Goal: Task Accomplishment & Management: Use online tool/utility

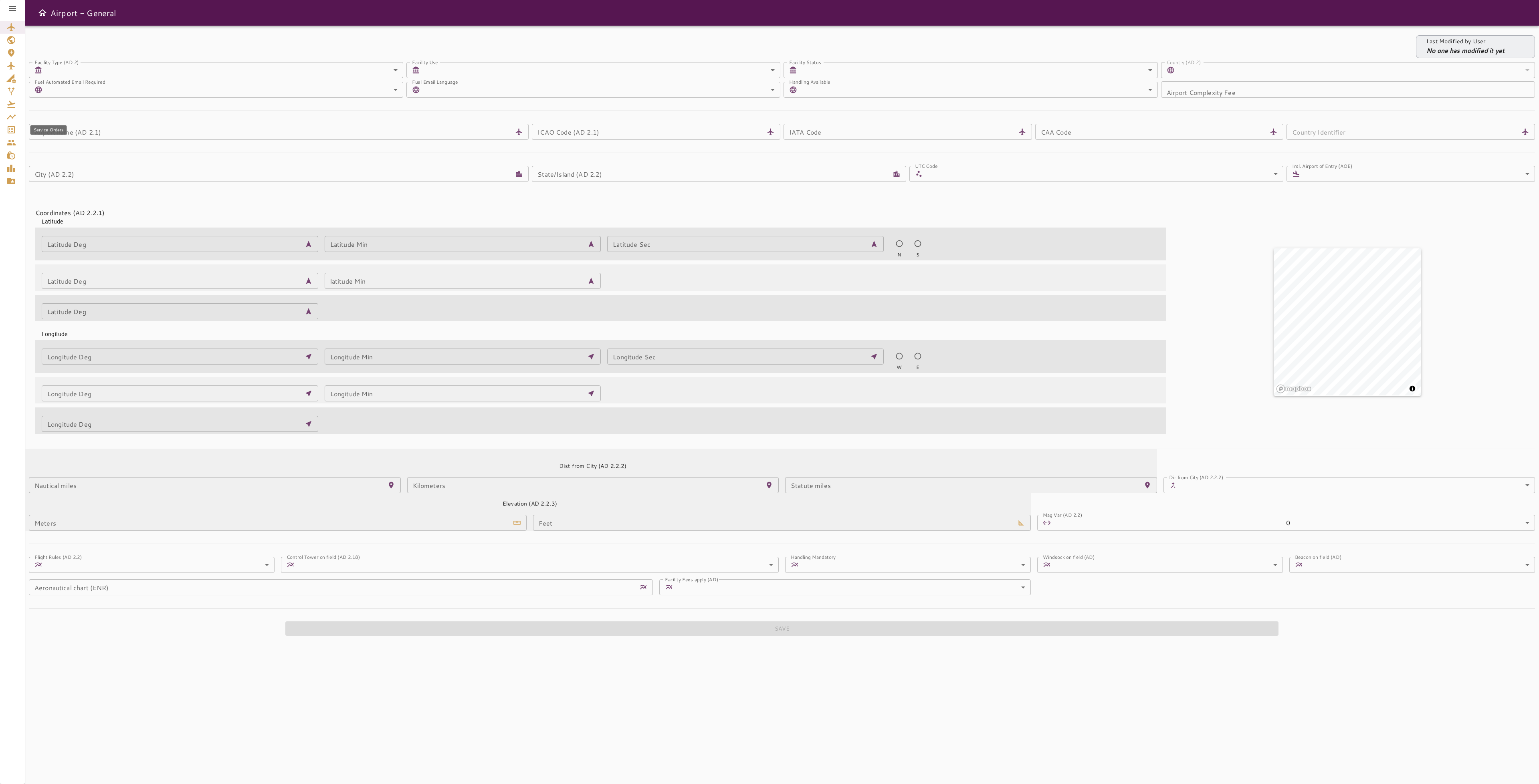
click at [9, 130] on icon "Service Orders" at bounding box center [11, 130] width 10 height 10
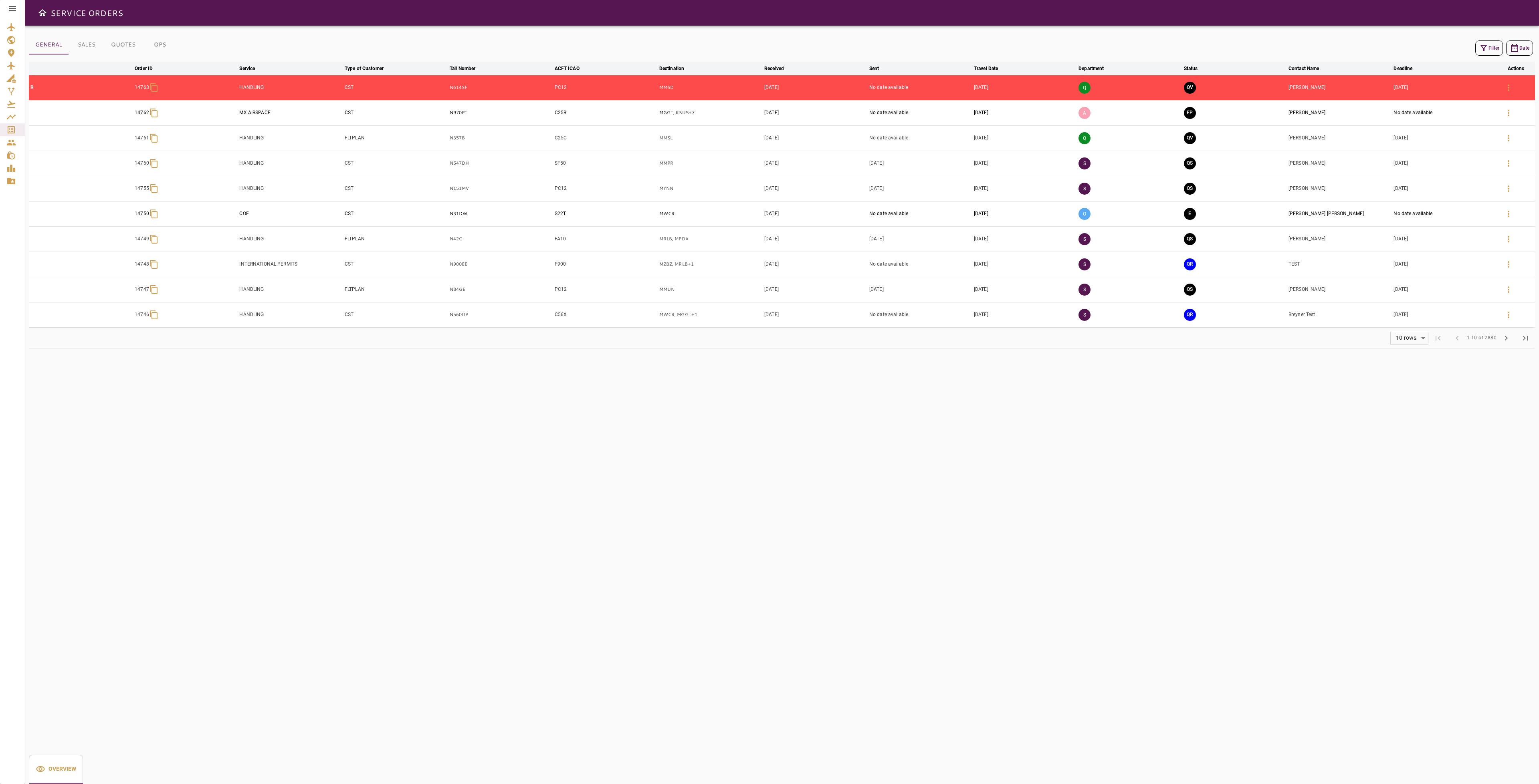
click at [1486, 42] on button "Filter" at bounding box center [1489, 48] width 27 height 15
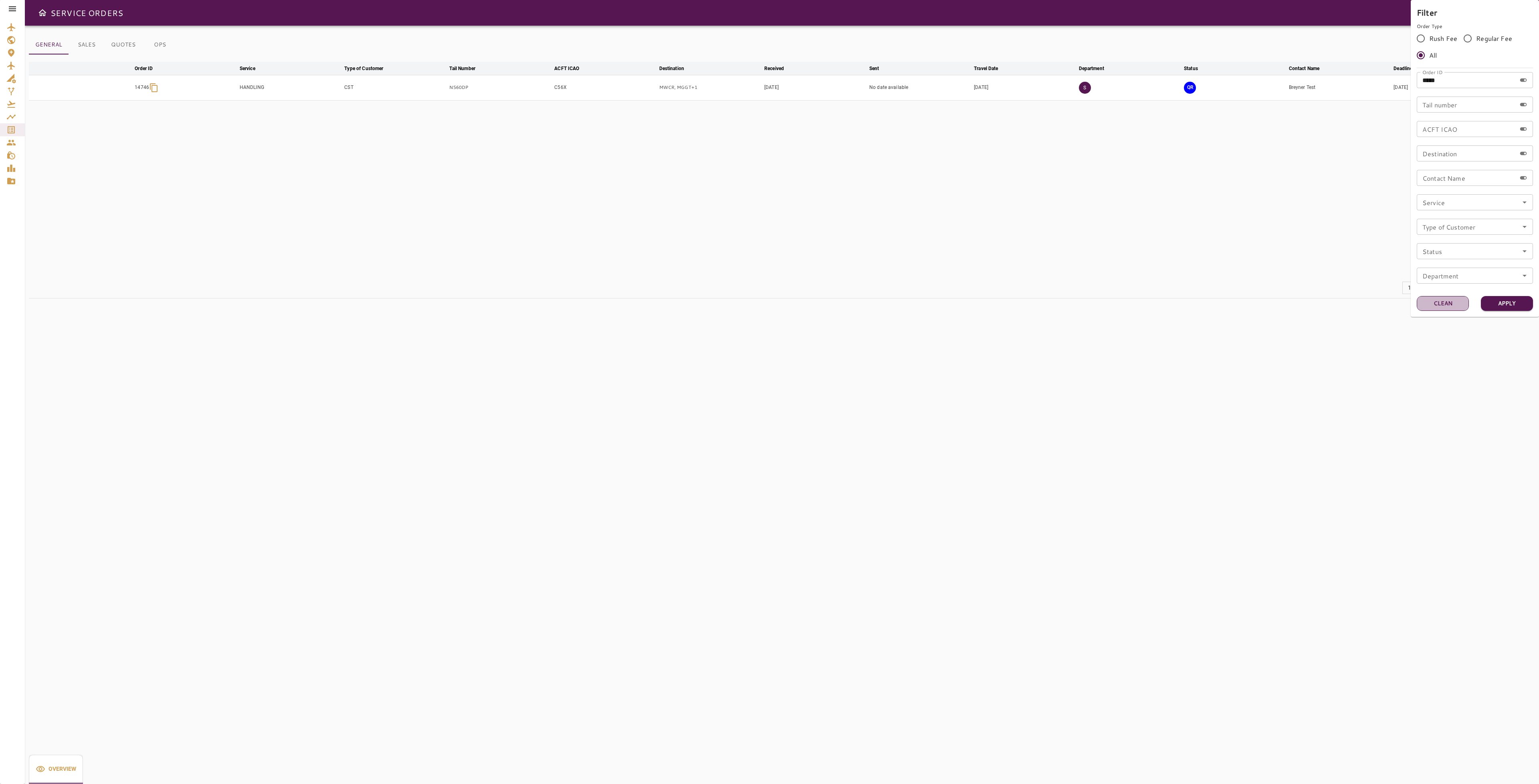
click at [1442, 306] on button "Clean" at bounding box center [1442, 303] width 52 height 15
click at [1467, 102] on input "Tail number" at bounding box center [1466, 104] width 99 height 16
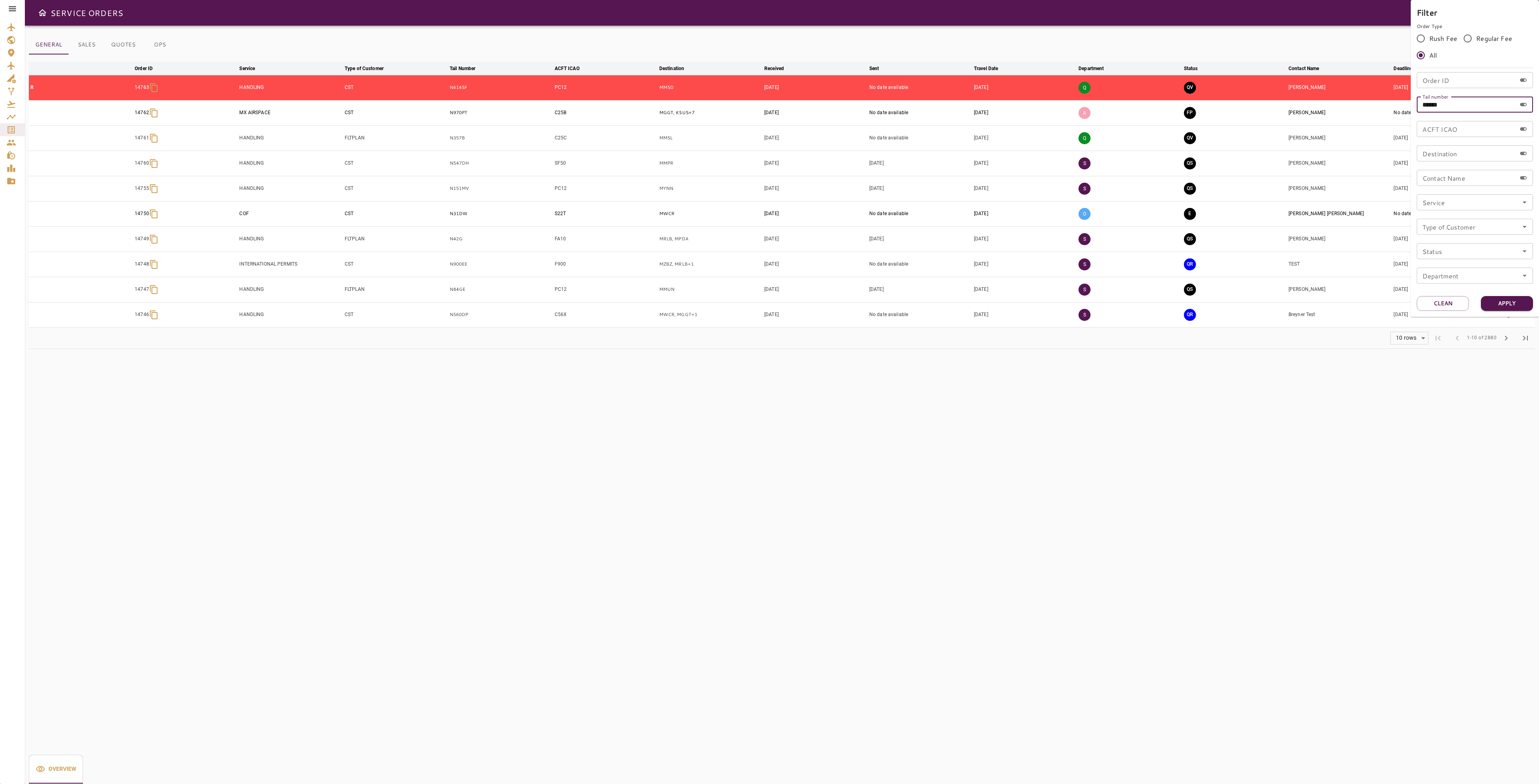
type input "******"
click at [1503, 305] on button "Apply" at bounding box center [1507, 303] width 52 height 15
click at [1176, 231] on div at bounding box center [770, 392] width 1539 height 784
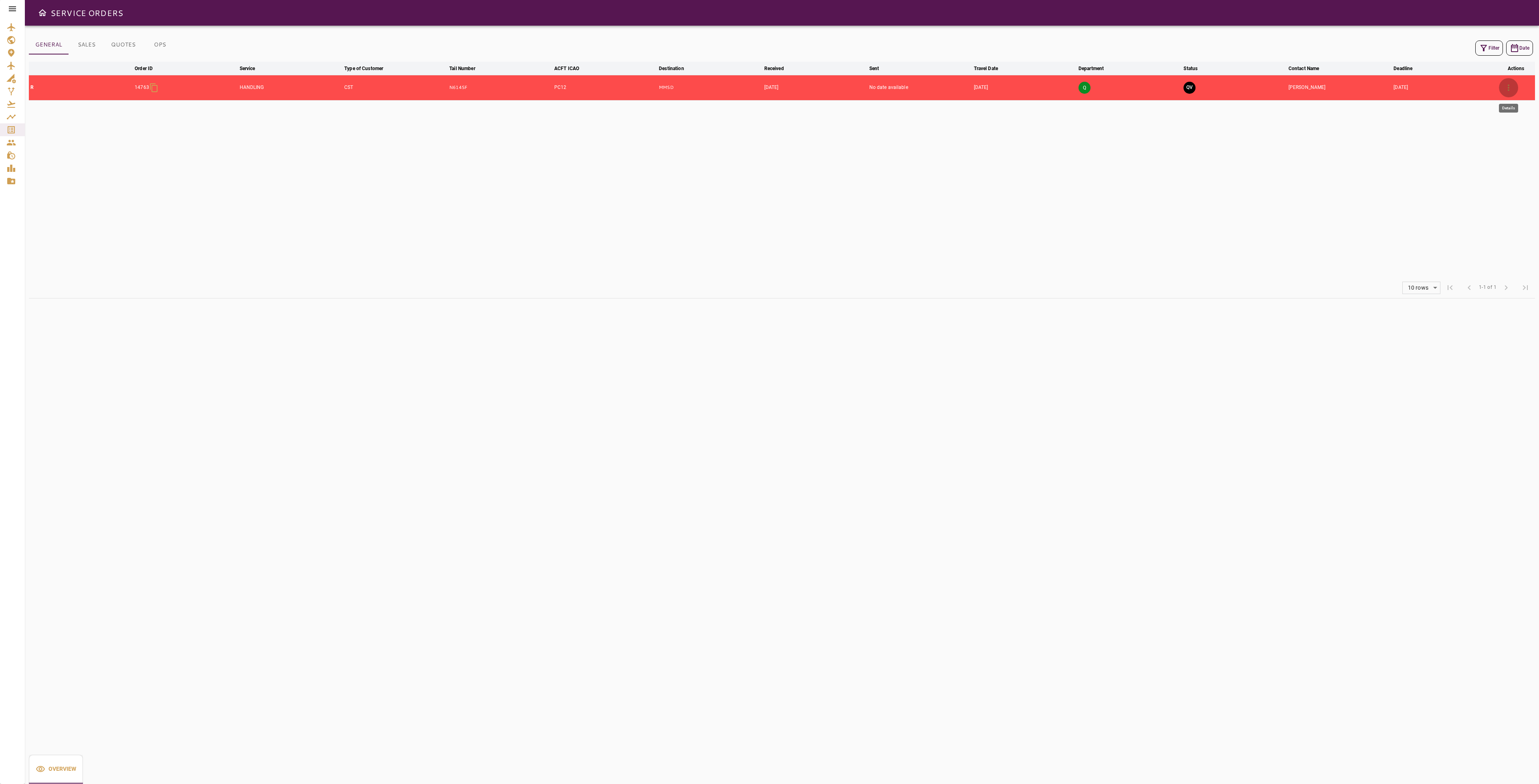
click at [1507, 91] on icon "button" at bounding box center [1509, 88] width 10 height 10
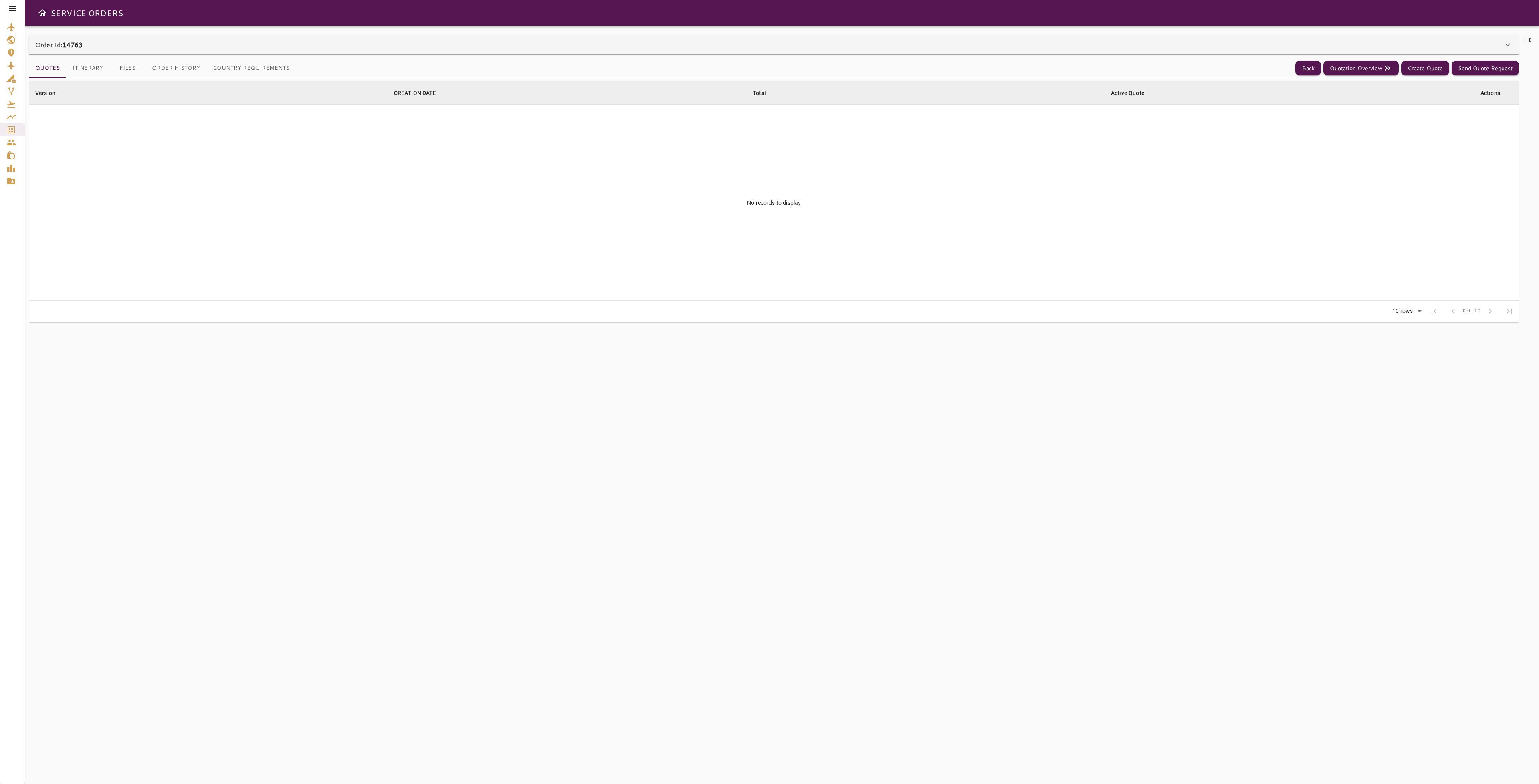
click at [1525, 36] on icon at bounding box center [1527, 40] width 10 height 10
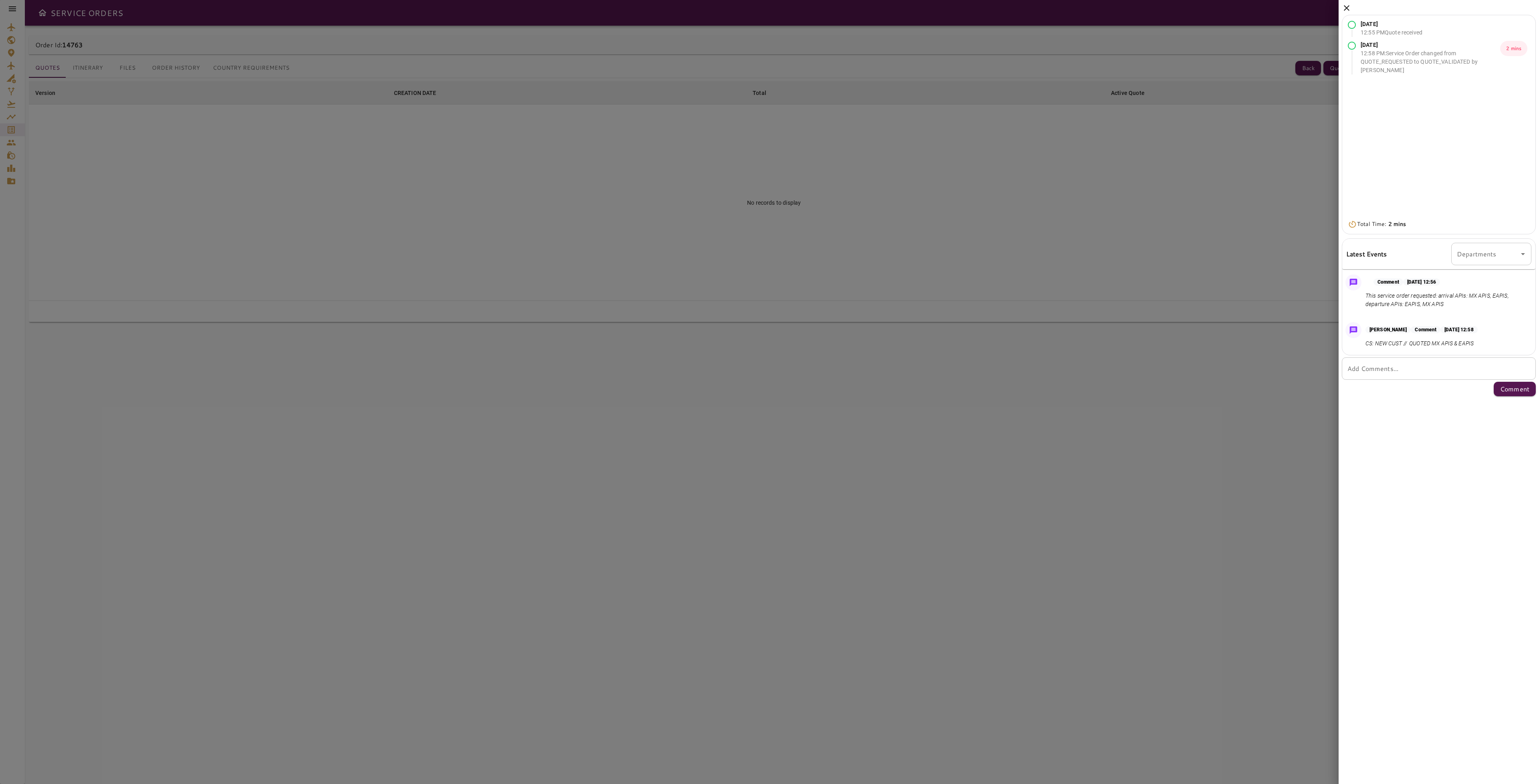
click at [1345, 5] on icon at bounding box center [1347, 8] width 10 height 10
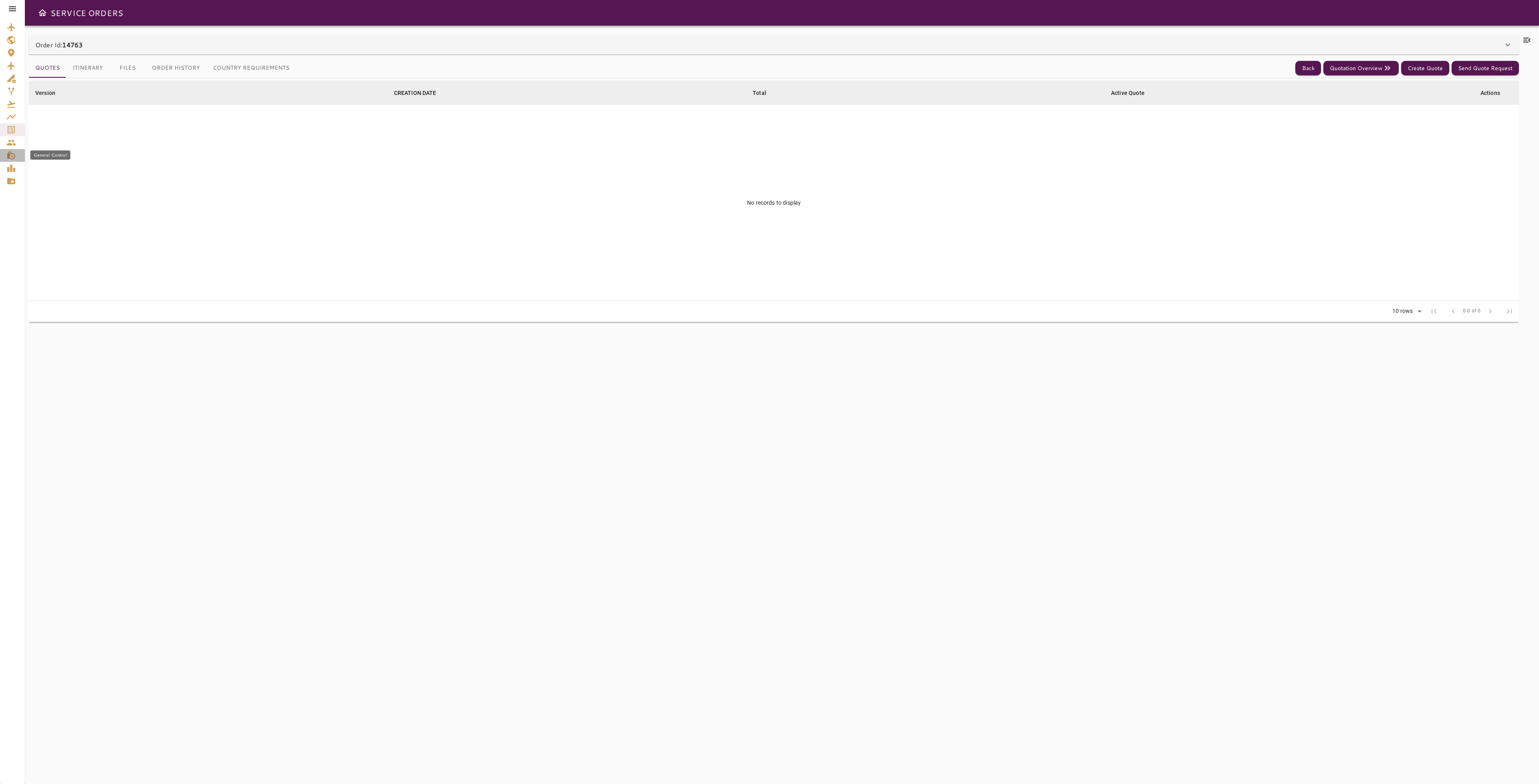
click at [14, 153] on icon "General Control" at bounding box center [11, 155] width 10 height 10
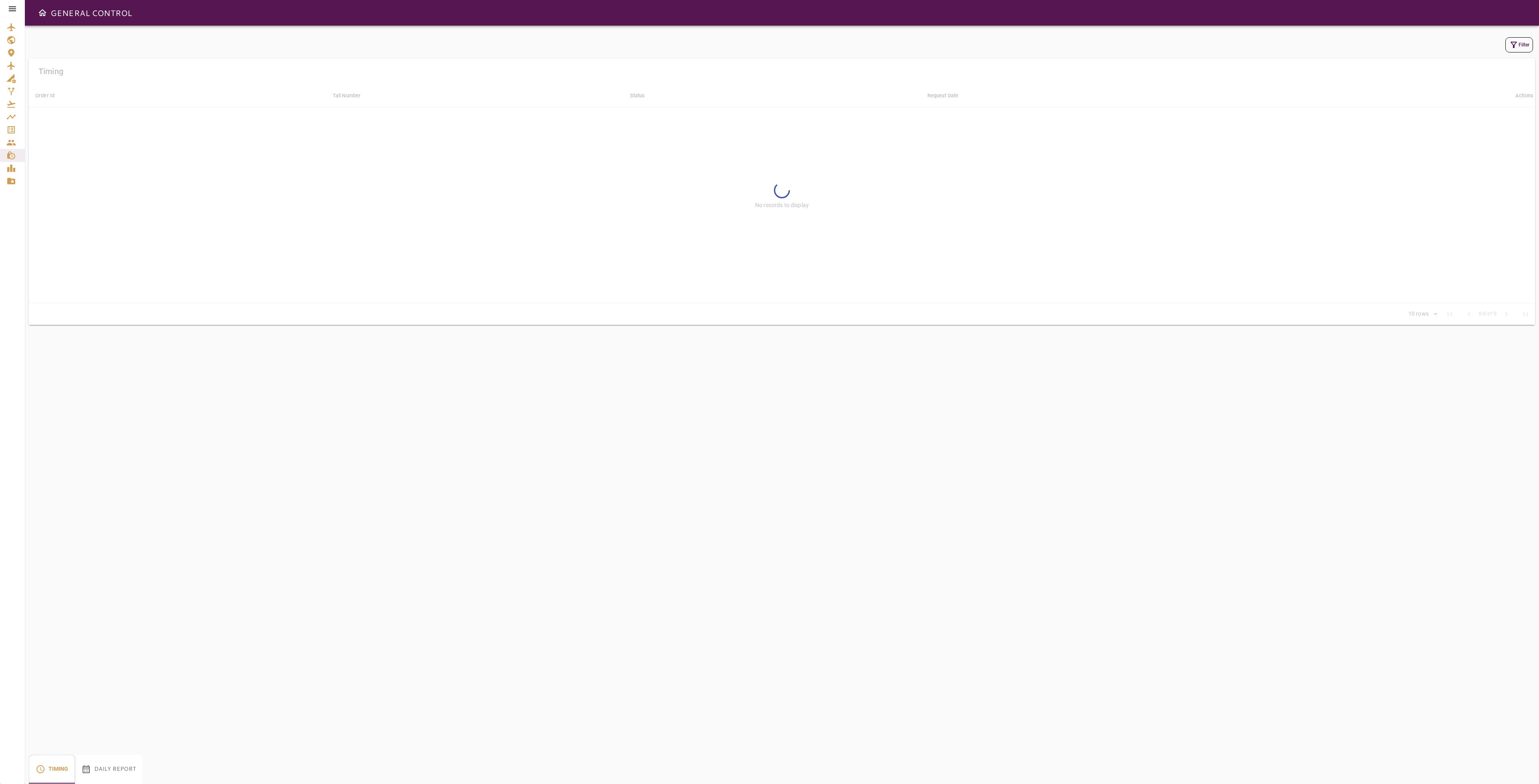
click at [102, 765] on button "Daily Report" at bounding box center [108, 769] width 68 height 29
type input "**"
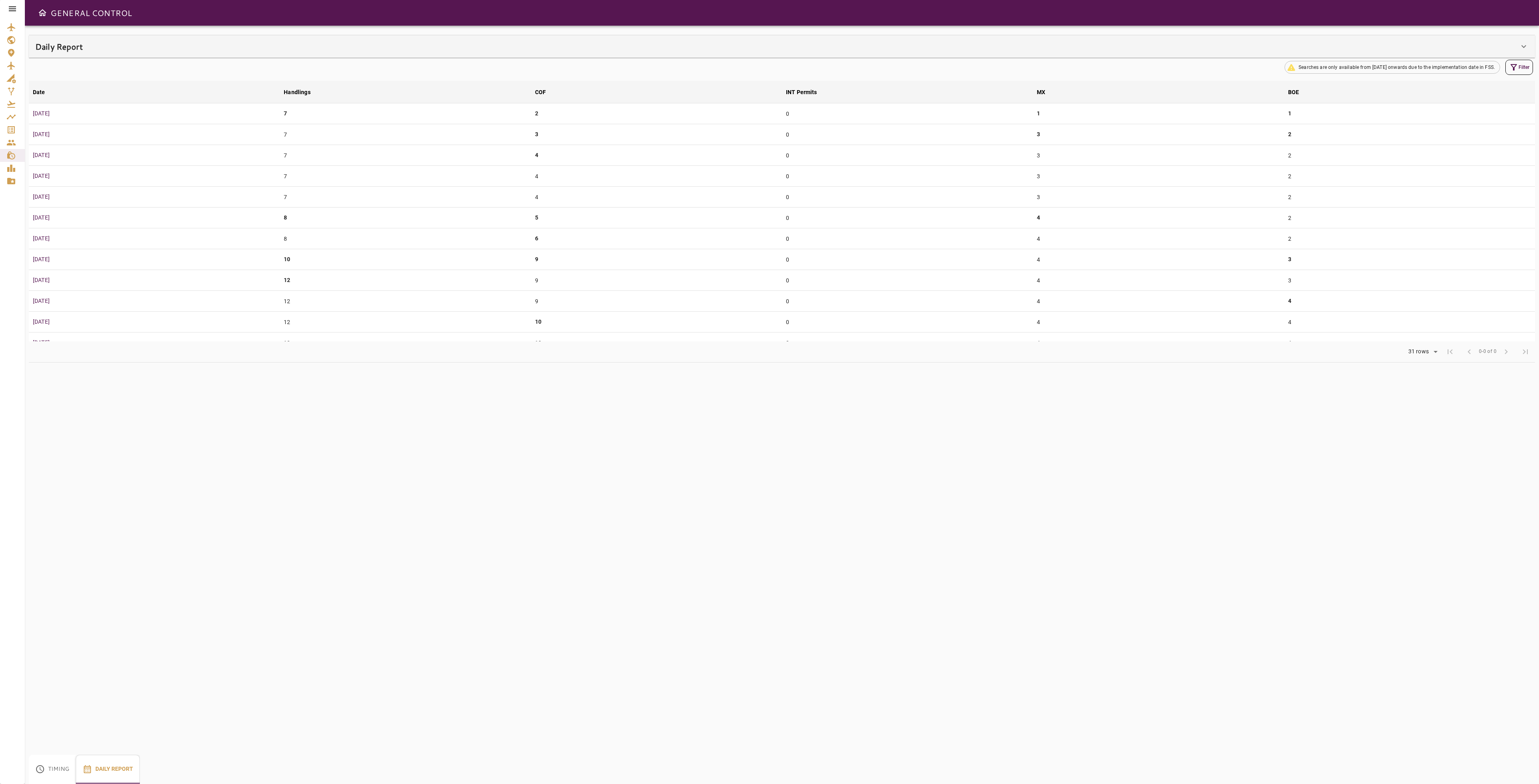
click at [1522, 46] on icon at bounding box center [1523, 47] width 5 height 3
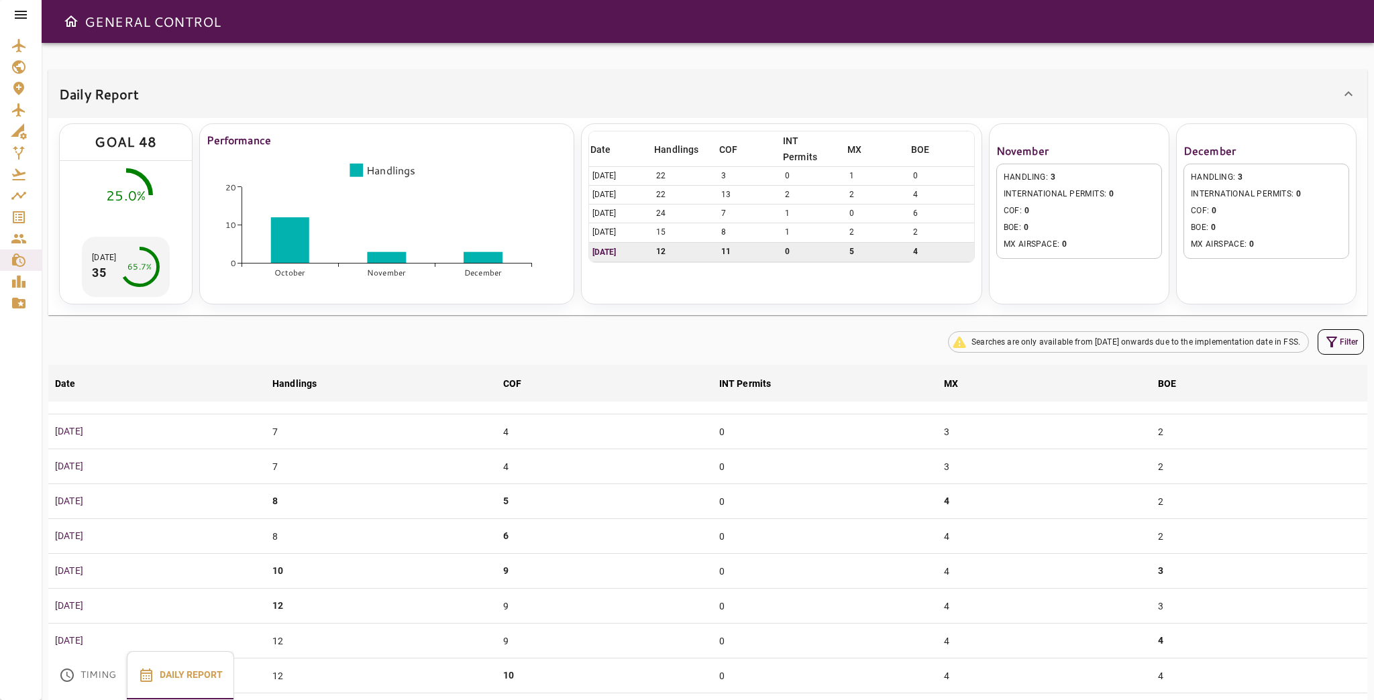
scroll to position [161, 0]
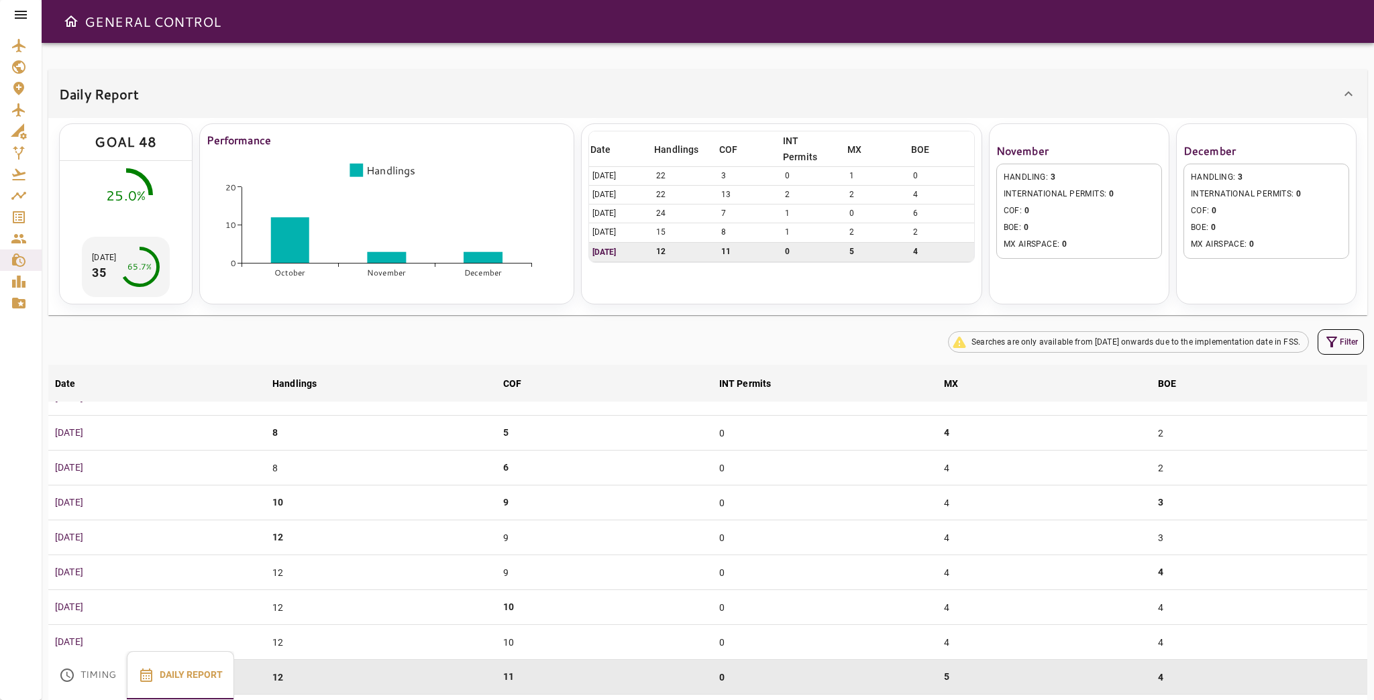
click at [856, 269] on div "Date arrow_downward Handlings arrow_downward COF arrow_downward INT Permits arr…" at bounding box center [781, 213] width 401 height 181
click at [1133, 264] on div "November HANDLING : 3 INTERNATIONAL PERMITS : 0 COF : 0 BOE : 0 MX AIRSPACE : 0" at bounding box center [1079, 213] width 180 height 181
click at [822, 279] on div "Date arrow_downward Handlings arrow_downward COF arrow_downward INT Permits arr…" at bounding box center [781, 213] width 401 height 181
click at [765, 252] on td "11" at bounding box center [750, 251] width 64 height 19
click at [944, 438] on p "4" at bounding box center [946, 433] width 5 height 14
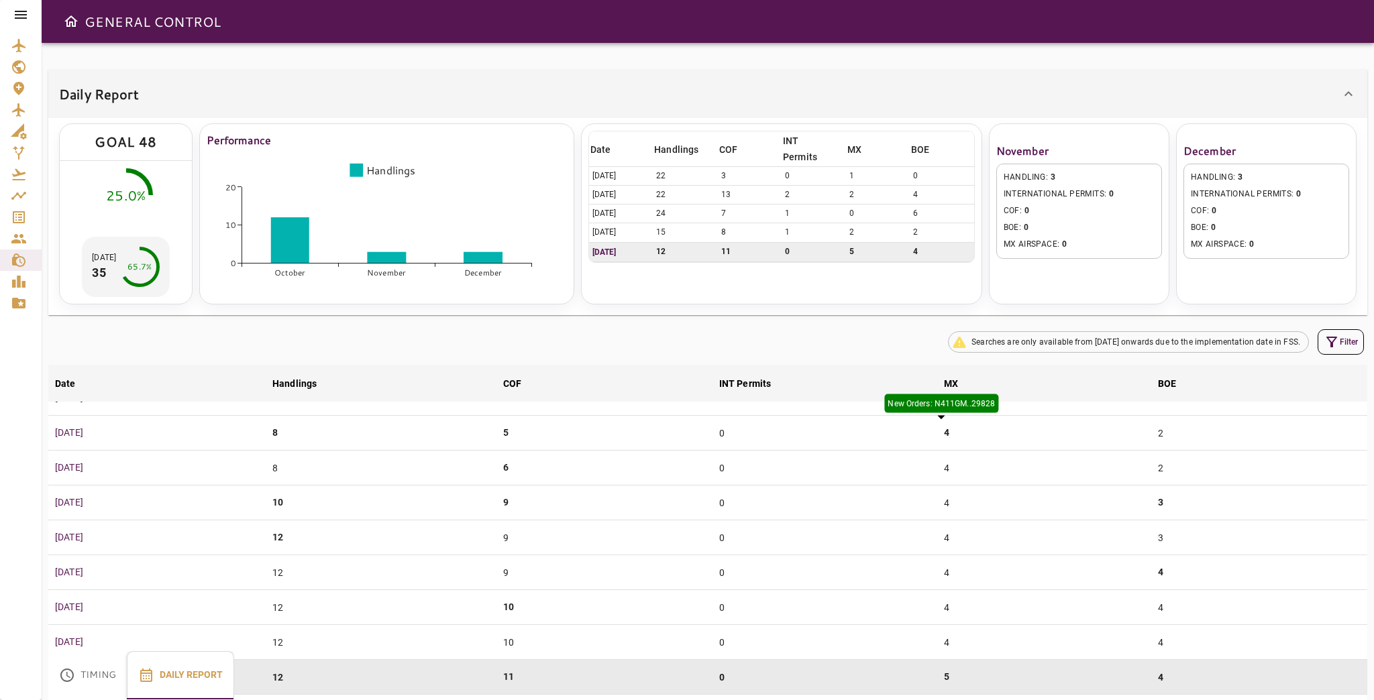
click at [954, 405] on p "New Orders: N411GM..29828" at bounding box center [941, 404] width 107 height 12
